Goal: Complete application form

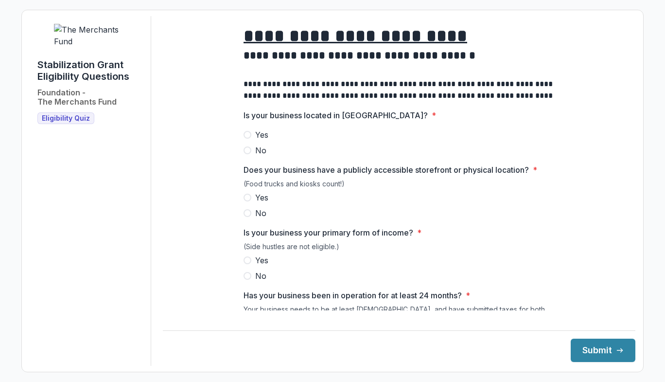
click at [244, 139] on span at bounding box center [248, 135] width 8 height 8
click at [246, 201] on span at bounding box center [248, 198] width 8 height 8
click at [246, 264] on span at bounding box center [248, 260] width 8 height 8
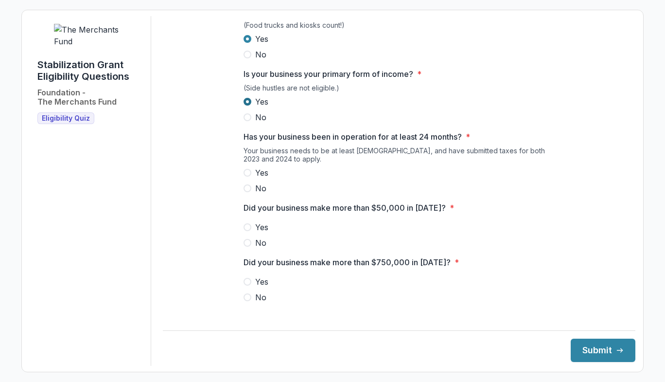
scroll to position [157, 0]
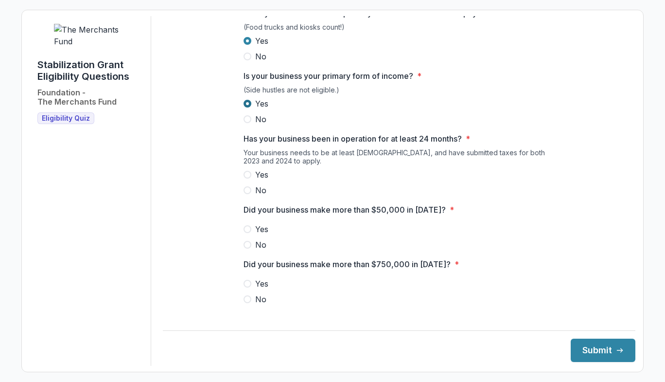
click at [246, 178] on span at bounding box center [248, 175] width 8 height 8
click at [251, 234] on label "Yes" at bounding box center [399, 229] width 311 height 12
click at [248, 303] on span at bounding box center [248, 299] width 8 height 8
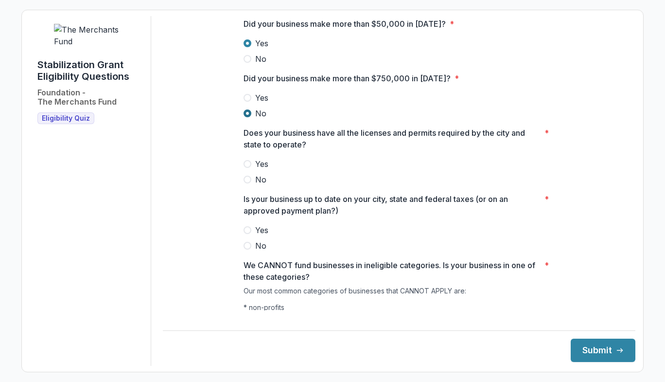
scroll to position [339, 0]
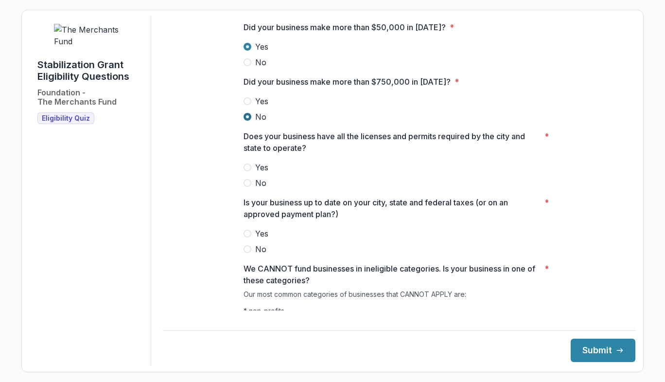
click at [247, 171] on span at bounding box center [248, 167] width 8 height 8
click at [247, 237] on span at bounding box center [248, 234] width 8 height 8
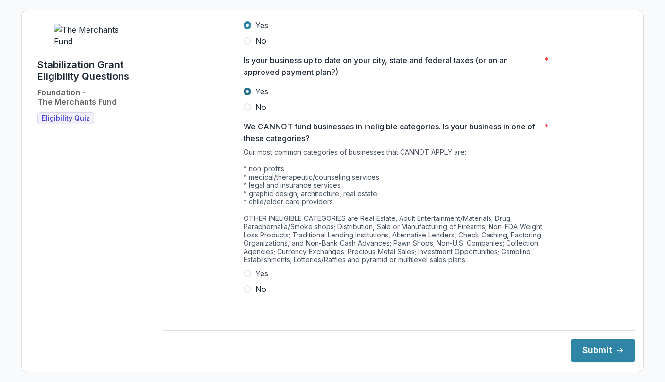
scroll to position [480, 0]
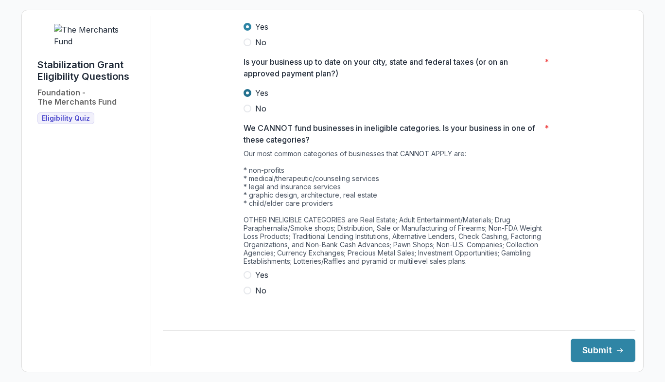
click at [246, 294] on span at bounding box center [248, 290] width 8 height 8
click at [596, 356] on button "Submit" at bounding box center [603, 349] width 65 height 23
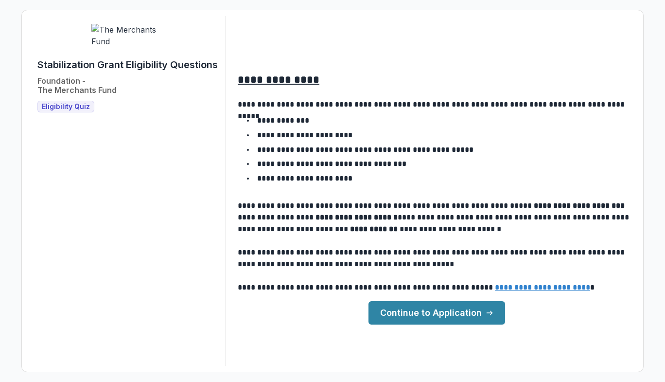
click at [444, 320] on link "Continue to Application" at bounding box center [437, 312] width 137 height 23
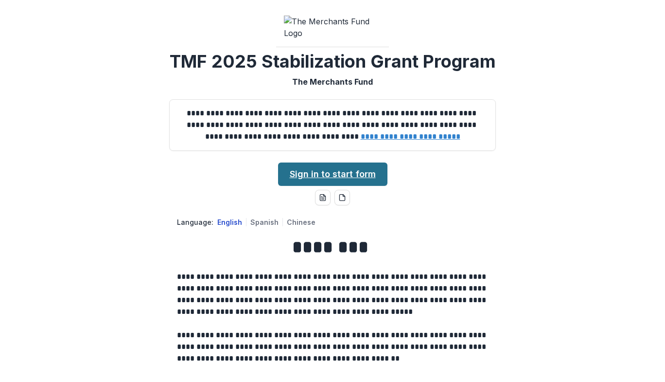
click at [296, 186] on link "Sign in to start form" at bounding box center [332, 173] width 109 height 23
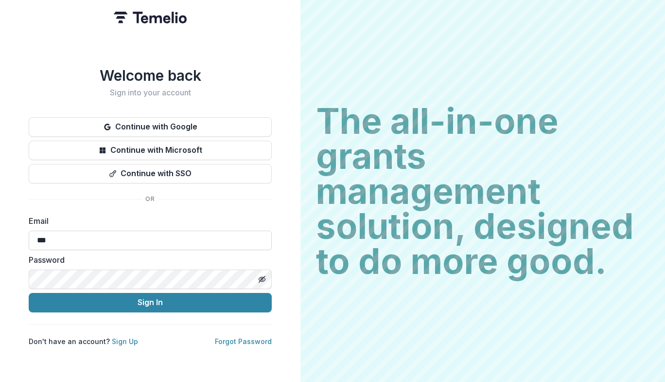
click at [66, 235] on input "***" at bounding box center [150, 240] width 243 height 19
type input "**********"
click at [29, 293] on button "Sign In" at bounding box center [150, 302] width 243 height 19
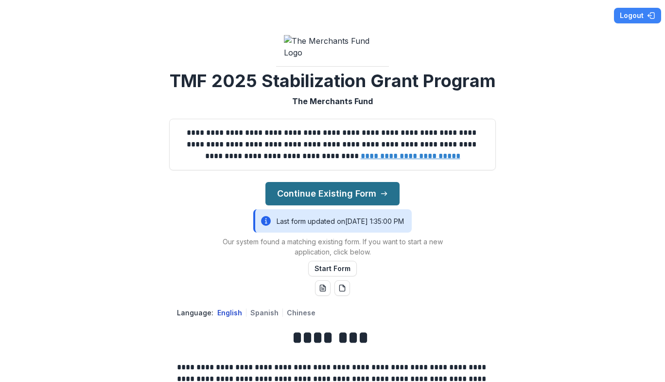
click at [370, 205] on button "Continue Existing Form" at bounding box center [333, 193] width 134 height 23
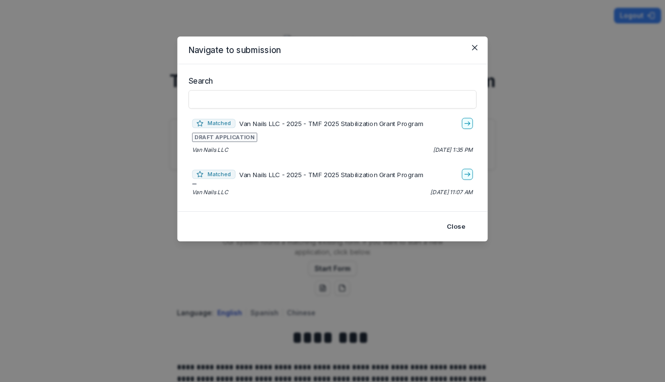
click at [375, 220] on footer "Close" at bounding box center [333, 226] width 310 height 30
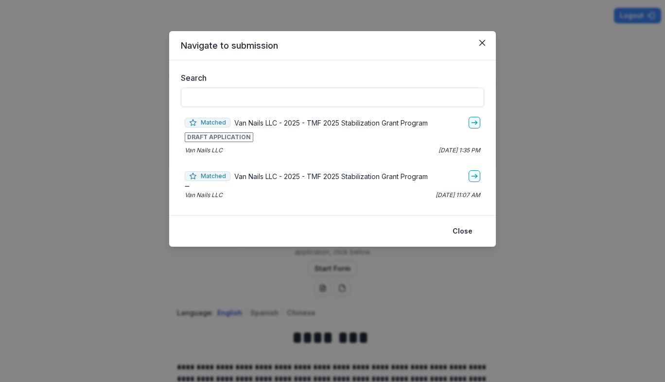
click at [333, 221] on footer "Close" at bounding box center [332, 231] width 327 height 32
click at [379, 221] on footer "Close" at bounding box center [332, 231] width 327 height 32
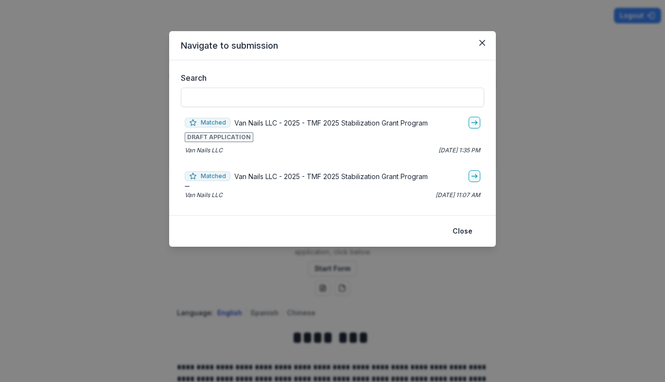
click at [379, 221] on footer "Close" at bounding box center [332, 231] width 327 height 32
drag, startPoint x: 379, startPoint y: 221, endPoint x: 378, endPoint y: 216, distance: 5.0
click at [378, 216] on footer "Close" at bounding box center [332, 231] width 327 height 32
drag, startPoint x: 378, startPoint y: 216, endPoint x: 374, endPoint y: 213, distance: 5.3
click at [374, 213] on section "Navigate to submission Search Matched Van Nails LLC - 2025 - TMF 2025 Stabiliza…" at bounding box center [332, 138] width 327 height 215
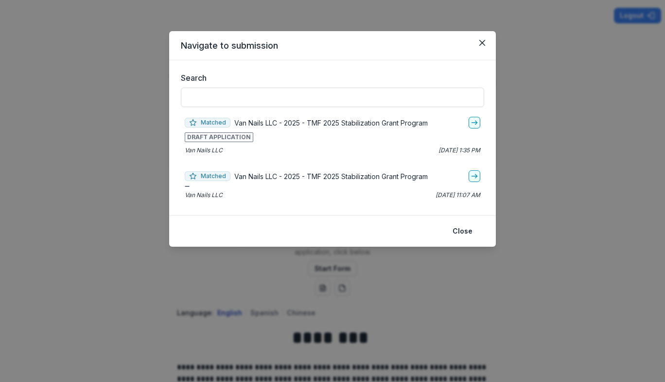
click at [374, 213] on div "Search Matched Van Nails LLC - 2025 - TMF 2025 Stabilization Grant Program DRAF…" at bounding box center [332, 137] width 327 height 155
drag, startPoint x: 374, startPoint y: 213, endPoint x: 355, endPoint y: 214, distance: 19.0
drag, startPoint x: 355, startPoint y: 214, endPoint x: 383, endPoint y: 218, distance: 28.9
click at [383, 218] on footer "Close" at bounding box center [332, 231] width 327 height 32
click at [447, 290] on div "Navigate to submission Search Matched Van Nails LLC - 2025 - TMF 2025 Stabiliza…" at bounding box center [332, 191] width 665 height 382
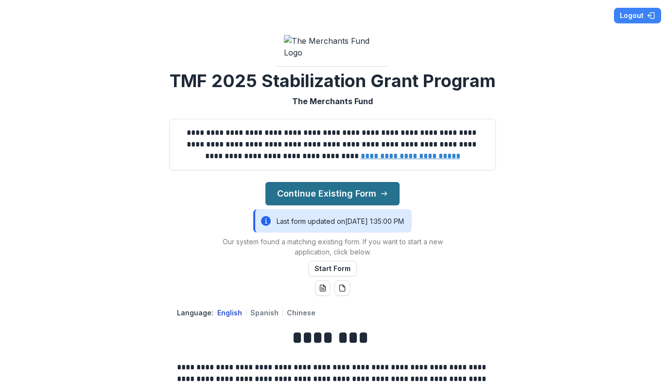
click at [368, 205] on button "Continue Existing Form" at bounding box center [333, 193] width 134 height 23
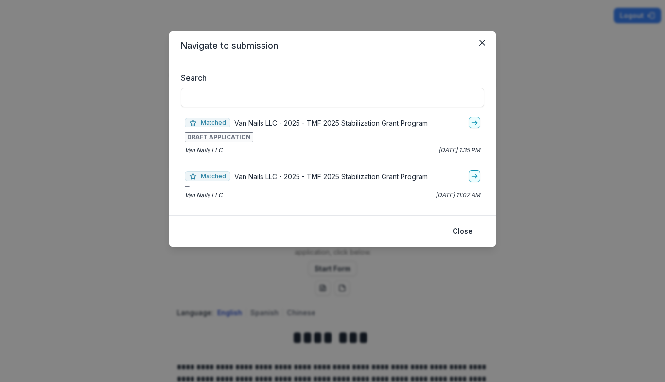
click at [433, 306] on div "Navigate to submission Search Matched Van Nails LLC - 2025 - TMF 2025 Stabiliza…" at bounding box center [332, 191] width 665 height 382
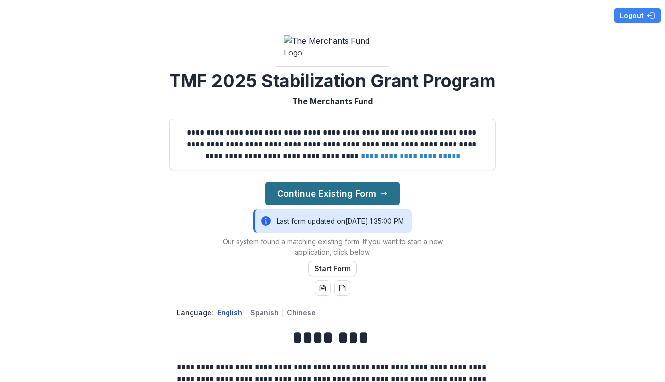
click at [368, 205] on button "Continue Existing Form" at bounding box center [333, 193] width 134 height 23
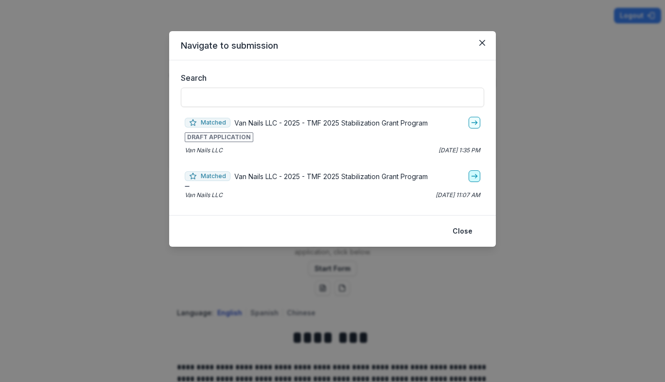
click at [475, 175] on icon "go-to" at bounding box center [475, 176] width 8 height 8
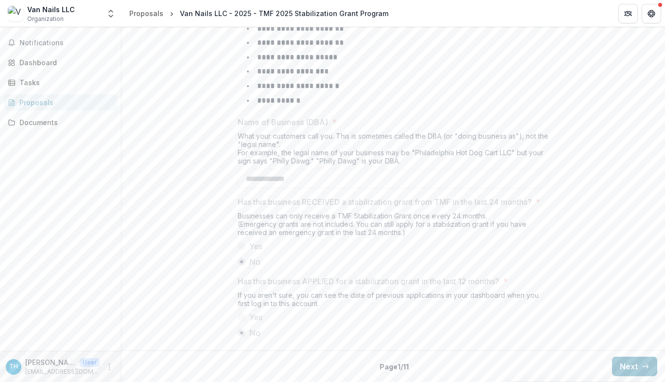
scroll to position [504, 0]
click at [30, 123] on div "Documents" at bounding box center [64, 122] width 90 height 10
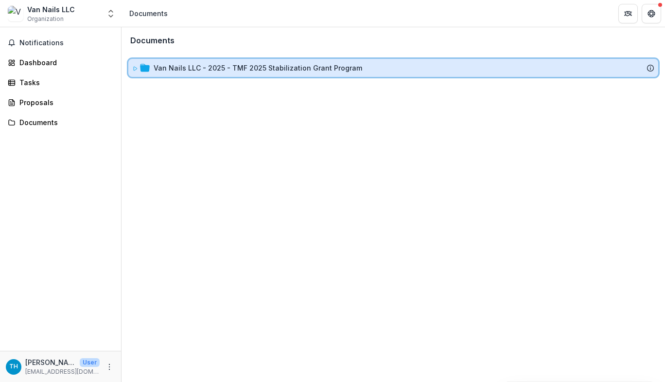
click at [133, 69] on icon at bounding box center [135, 69] width 6 height 6
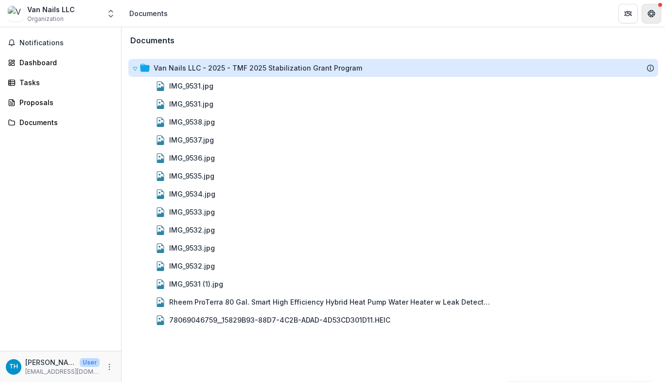
click at [651, 17] on icon "Get Help" at bounding box center [652, 14] width 8 height 8
click at [23, 45] on span "Notifications" at bounding box center [66, 43] width 94 height 8
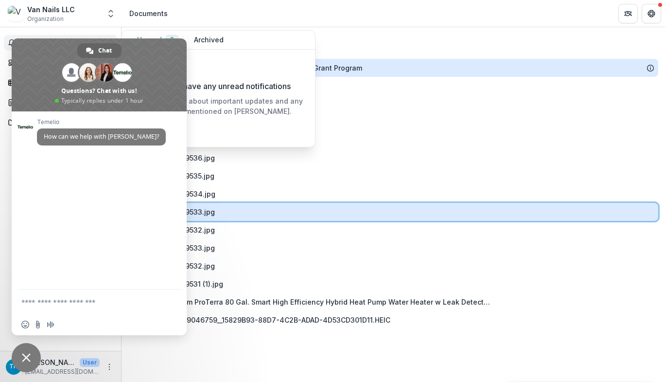
click at [302, 205] on div "IMG_9533.jpg" at bounding box center [393, 212] width 530 height 18
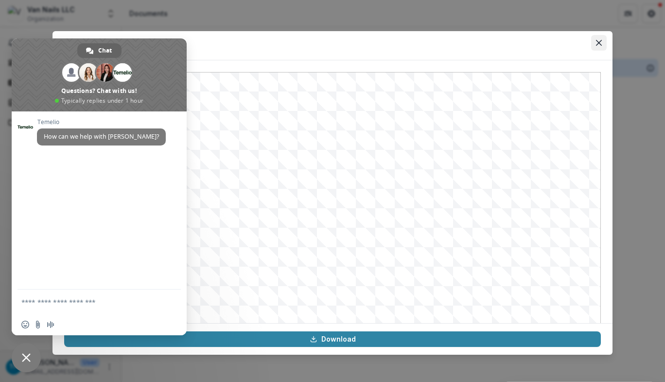
click at [598, 41] on icon "Close" at bounding box center [599, 43] width 6 height 6
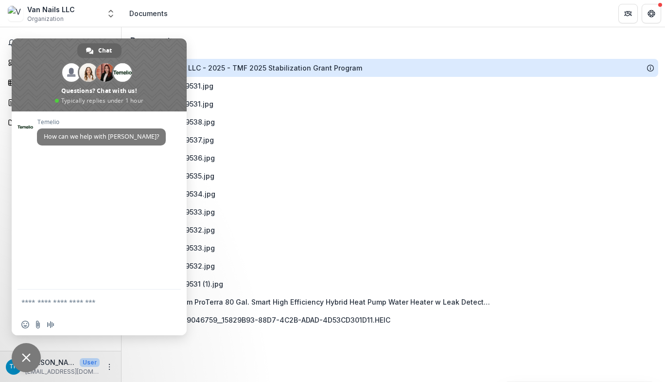
click at [337, 355] on div "Documents Van Nails LLC - 2025 - TMF 2025 Stabilization Grant Program IMG_9531.…" at bounding box center [394, 204] width 544 height 355
click at [176, 357] on div "Documents Van Nails LLC - 2025 - TMF 2025 Stabilization Grant Program IMG_9531.…" at bounding box center [394, 204] width 544 height 355
click at [31, 356] on span "Close chat" at bounding box center [26, 357] width 29 height 29
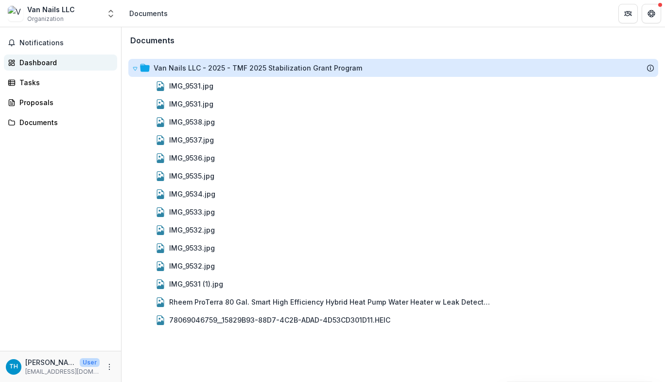
click at [23, 65] on div "Dashboard" at bounding box center [64, 62] width 90 height 10
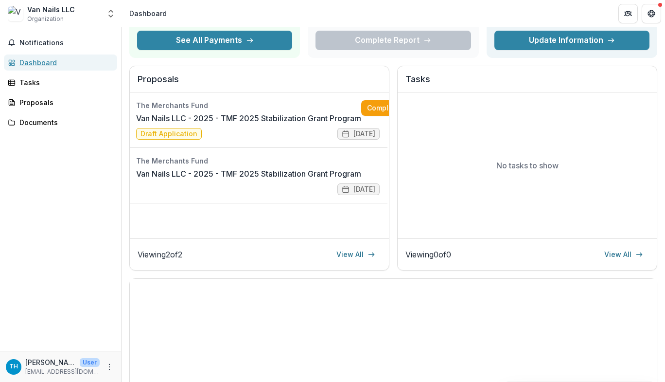
scroll to position [74, 0]
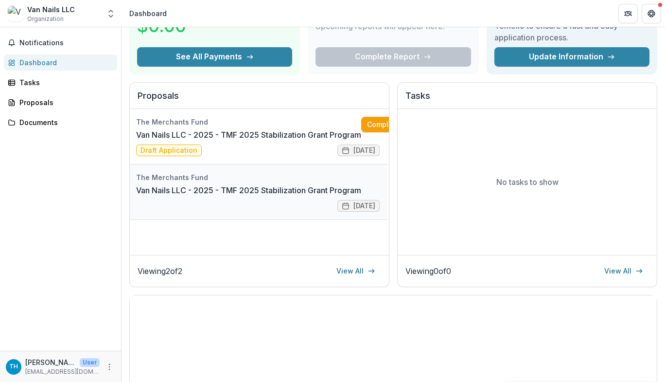
click at [161, 196] on link "Van Nails LLC - 2025 - TMF 2025 Stabilization Grant Program" at bounding box center [248, 190] width 225 height 12
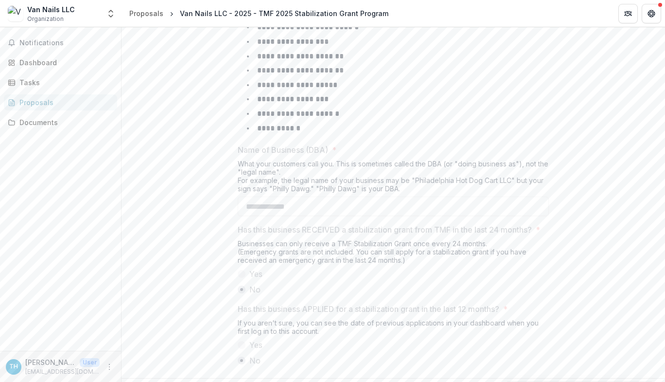
scroll to position [504, 0]
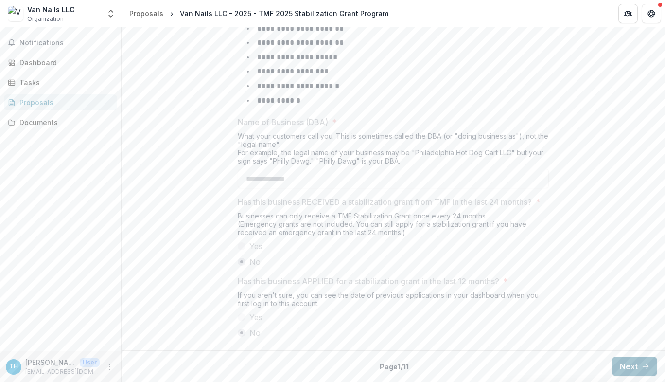
click at [642, 366] on icon "button" at bounding box center [646, 366] width 8 height 8
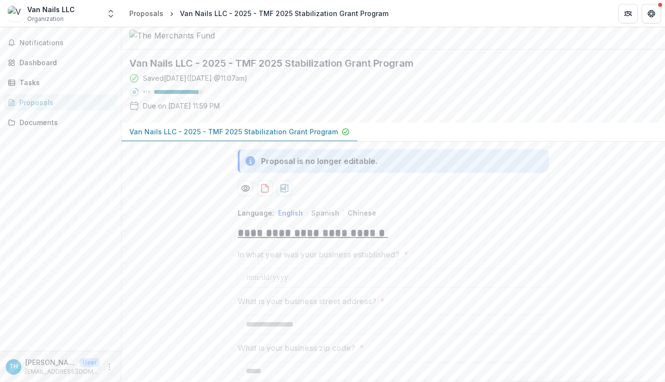
scroll to position [0, 0]
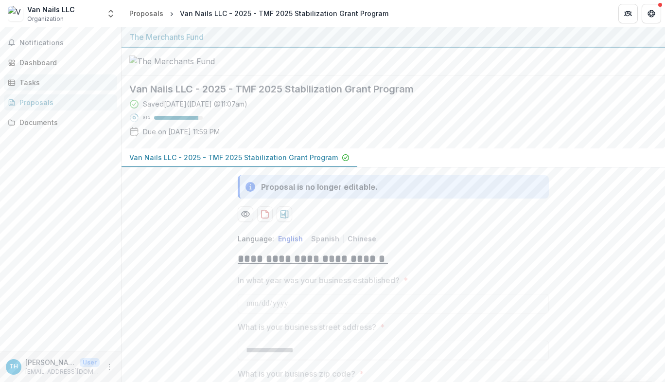
click at [20, 79] on div "Tasks" at bounding box center [64, 82] width 90 height 10
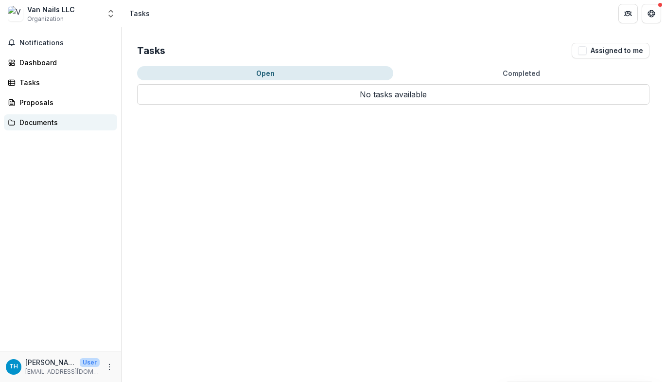
click at [37, 129] on link "Documents" at bounding box center [60, 122] width 113 height 16
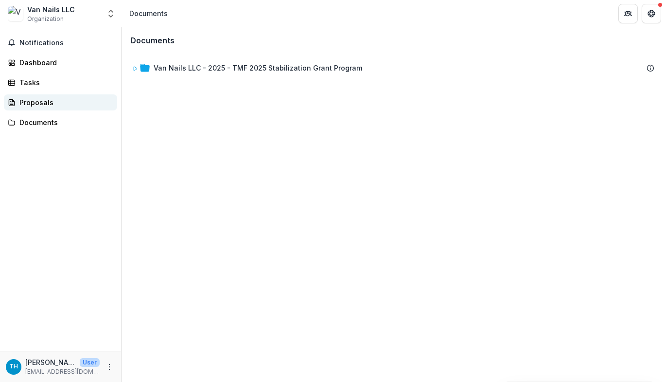
click at [27, 103] on div "Proposals" at bounding box center [64, 102] width 90 height 10
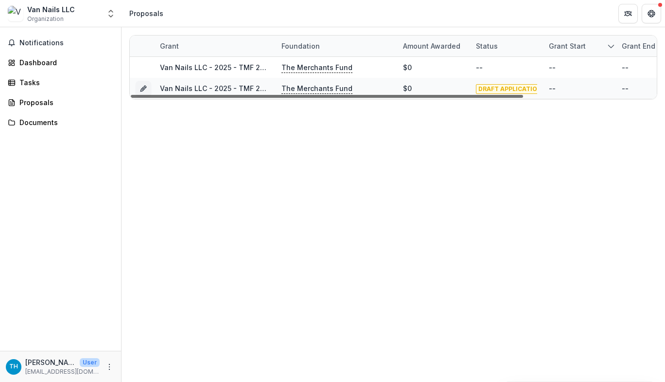
scroll to position [0, 178]
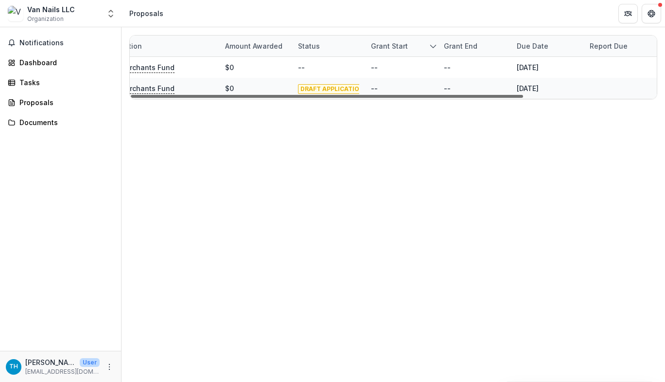
drag, startPoint x: 427, startPoint y: 96, endPoint x: 658, endPoint y: 109, distance: 231.9
click at [523, 98] on div at bounding box center [327, 96] width 392 height 3
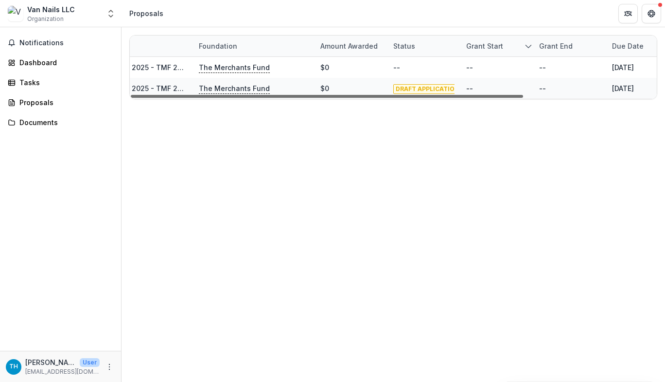
scroll to position [0, 0]
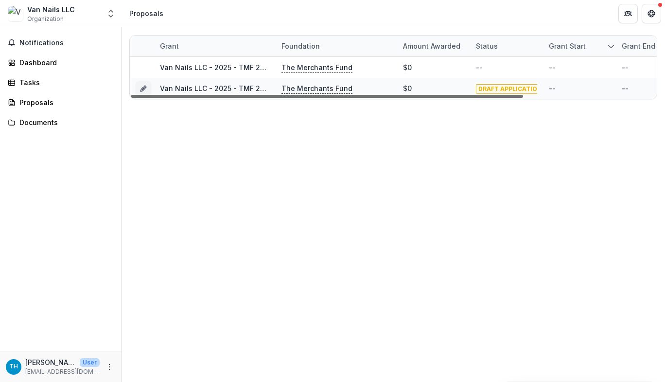
drag, startPoint x: 580, startPoint y: 96, endPoint x: 352, endPoint y: 110, distance: 228.1
click at [352, 98] on div at bounding box center [327, 96] width 392 height 3
click at [30, 65] on div "Dashboard" at bounding box center [64, 62] width 90 height 10
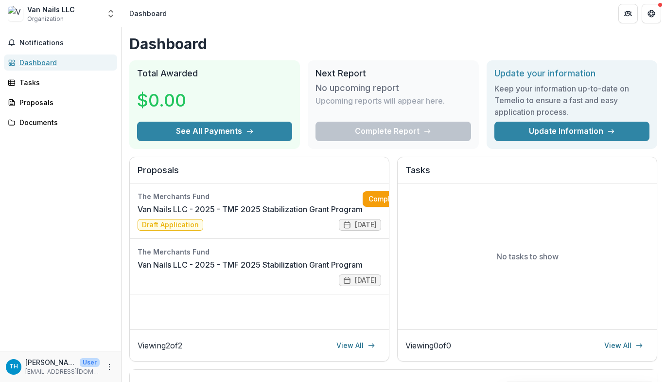
scroll to position [0, 33]
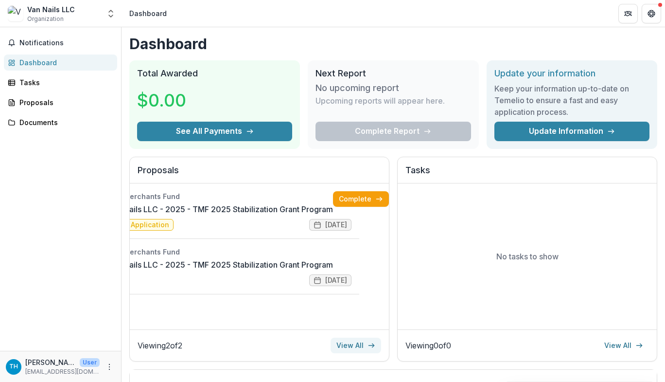
click at [341, 345] on link "View All" at bounding box center [356, 346] width 51 height 16
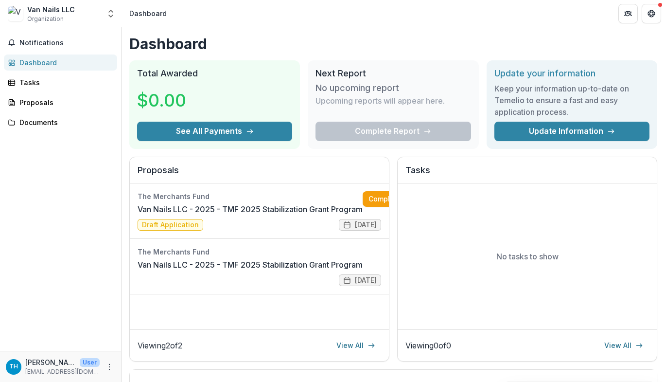
click at [249, 119] on div "$0.00" at bounding box center [214, 100] width 155 height 43
click at [246, 130] on icon "button" at bounding box center [250, 131] width 8 height 8
click at [529, 125] on link "Update Information" at bounding box center [572, 131] width 155 height 19
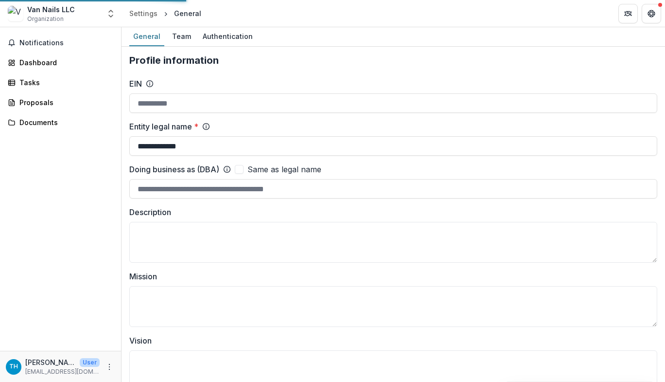
type input "**********"
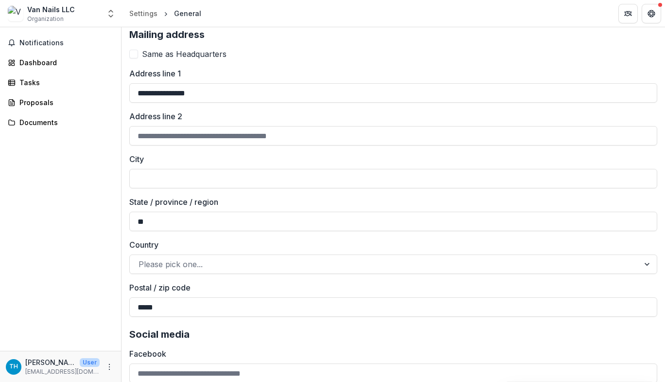
scroll to position [1330, 0]
